Goal: Transaction & Acquisition: Obtain resource

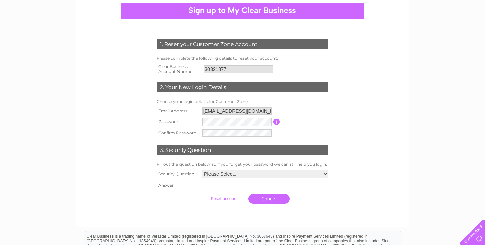
scroll to position [64, 0]
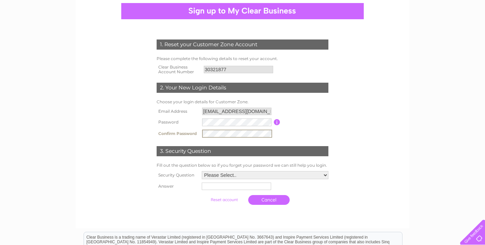
click at [240, 176] on select "Please Select.. In what town or city was your first job? In what town or city d…" at bounding box center [265, 175] width 127 height 8
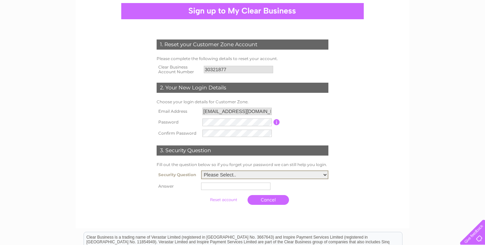
select select "3"
click at [201, 171] on select "Please Select.. In what town or city was your first job? In what town or city d…" at bounding box center [264, 174] width 127 height 9
click at [263, 189] on input "text" at bounding box center [235, 185] width 69 height 7
type input "srilanka"
click at [309, 187] on td "srilanka" at bounding box center [265, 185] width 130 height 11
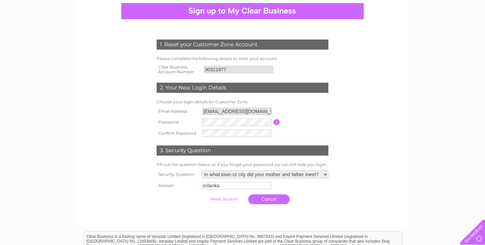
click at [300, 174] on select "Please Select.. In what town or city was your first job? In what town or city d…" at bounding box center [265, 174] width 127 height 8
click at [201, 171] on select "Please Select.. In what town or city was your first job? In what town or city d…" at bounding box center [264, 174] width 127 height 9
click at [284, 185] on td "srilanka" at bounding box center [265, 186] width 131 height 11
click at [277, 177] on select "Please Select.. In what town or city was your first job? In what town or city d…" at bounding box center [265, 174] width 127 height 8
select select "3"
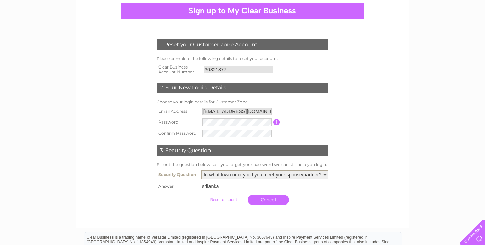
click at [201, 171] on select "Please Select.. In what town or city was your first job? In what town or city d…" at bounding box center [264, 174] width 127 height 9
click at [307, 186] on td "srilanka" at bounding box center [265, 185] width 130 height 11
click at [226, 200] on input "submit" at bounding box center [224, 198] width 41 height 9
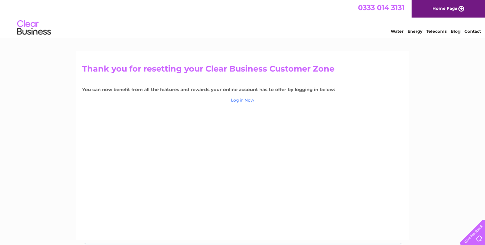
click at [252, 100] on link "Log in Now" at bounding box center [242, 99] width 23 height 5
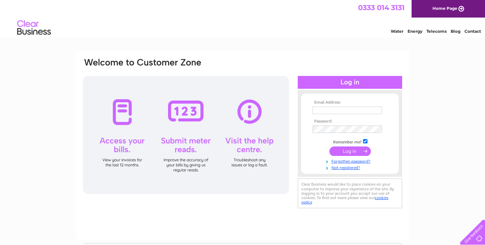
click at [326, 113] on input "text" at bounding box center [347, 110] width 69 height 7
click at [326, 113] on input "text" at bounding box center [348, 111] width 70 height 8
type input "[EMAIL_ADDRESS][DOMAIN_NAME]"
click at [356, 152] on input "submit" at bounding box center [350, 151] width 41 height 9
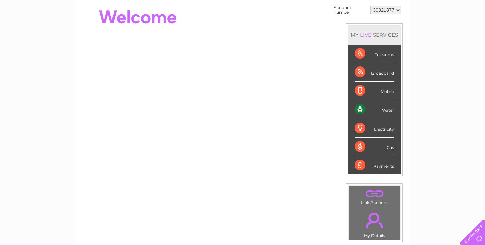
scroll to position [66, 0]
click at [356, 110] on div "Water" at bounding box center [374, 109] width 39 height 19
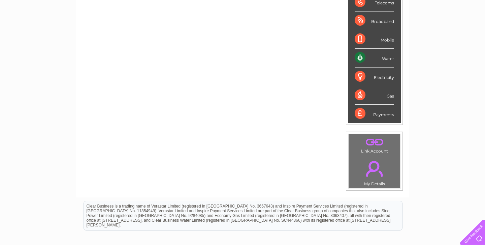
scroll to position [0, 0]
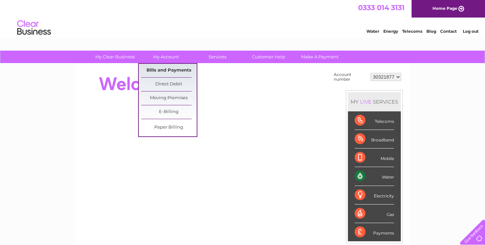
click at [172, 68] on link "Bills and Payments" at bounding box center [169, 70] width 56 height 13
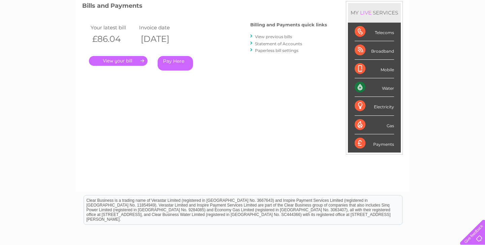
scroll to position [95, 0]
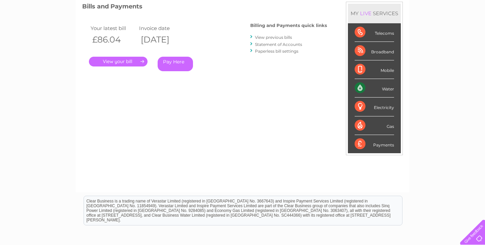
click at [114, 64] on link "." at bounding box center [118, 62] width 59 height 10
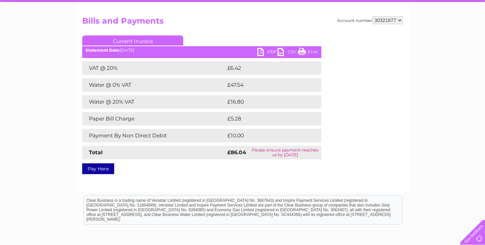
scroll to position [61, 0]
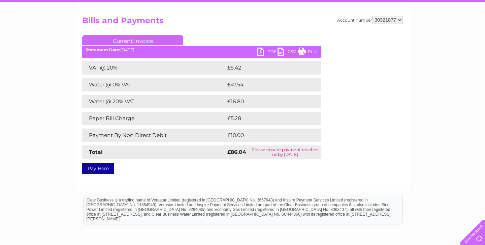
click at [234, 83] on td "£47.54" at bounding box center [267, 84] width 82 height 13
click at [247, 104] on td "£16.80" at bounding box center [267, 101] width 82 height 13
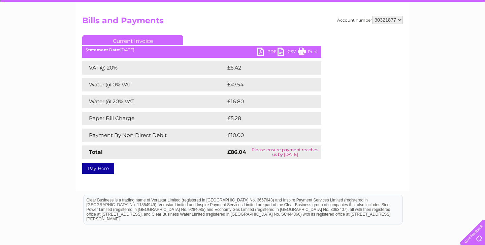
click at [247, 104] on td "£16.80" at bounding box center [267, 101] width 82 height 13
click at [269, 151] on td "Please ensure payment reaches us by 11 September 2025" at bounding box center [285, 151] width 73 height 13
click at [261, 47] on ul "Current Invoice" at bounding box center [201, 41] width 239 height 12
click at [261, 51] on link "PDF" at bounding box center [268, 53] width 20 height 10
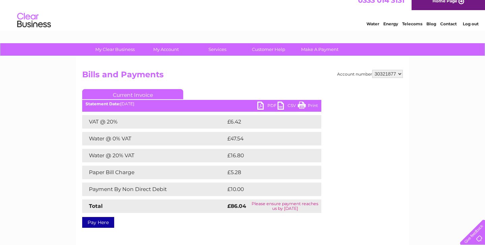
scroll to position [0, 0]
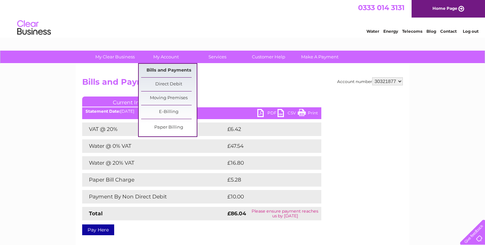
click at [173, 73] on link "Bills and Payments" at bounding box center [169, 70] width 56 height 13
